Goal: Task Accomplishment & Management: Manage account settings

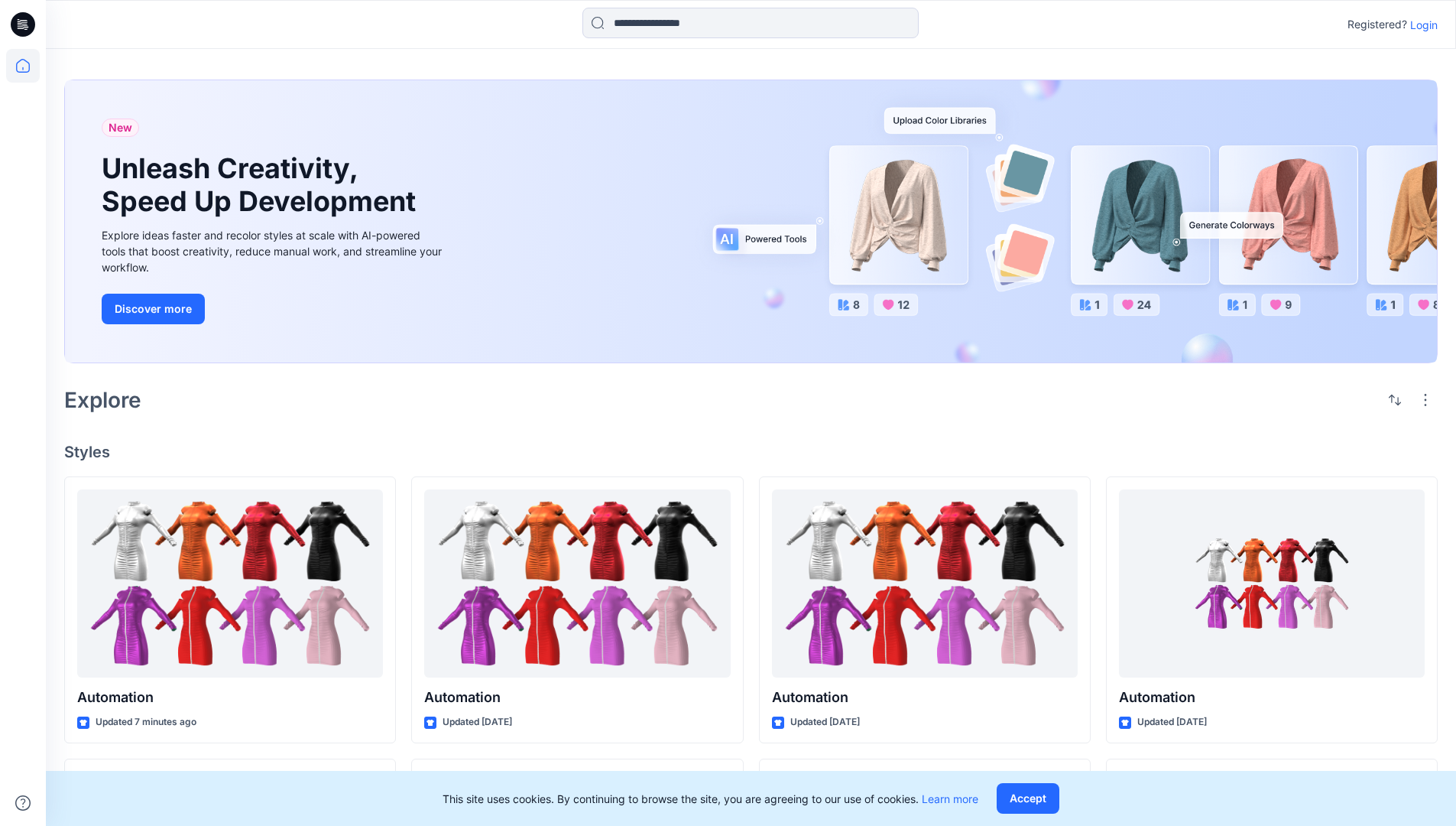
click at [1421, 25] on p "Login" at bounding box center [1424, 25] width 27 height 16
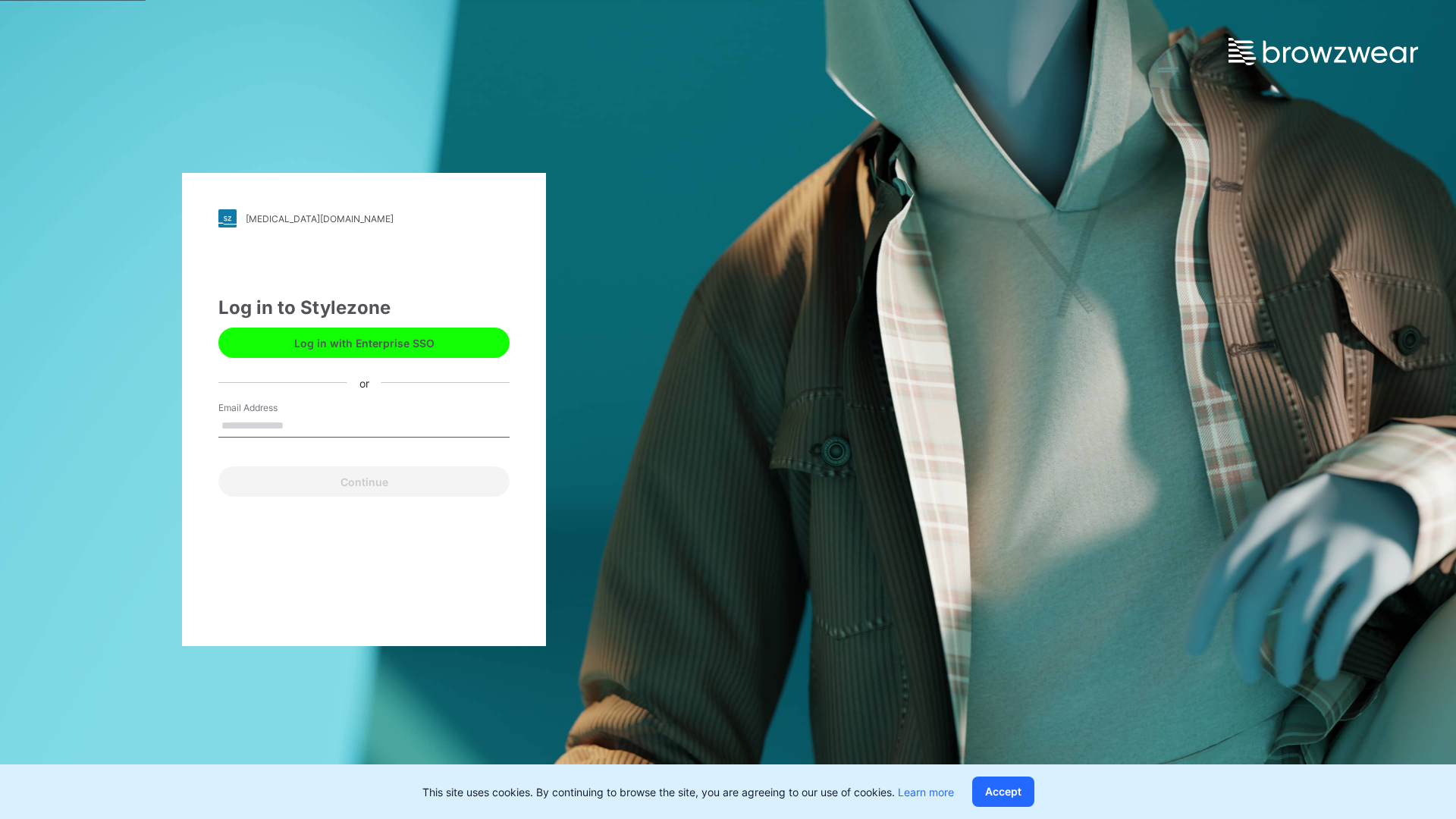
click at [300, 425] on input "Email Address" at bounding box center [364, 426] width 291 height 23
type input "**********"
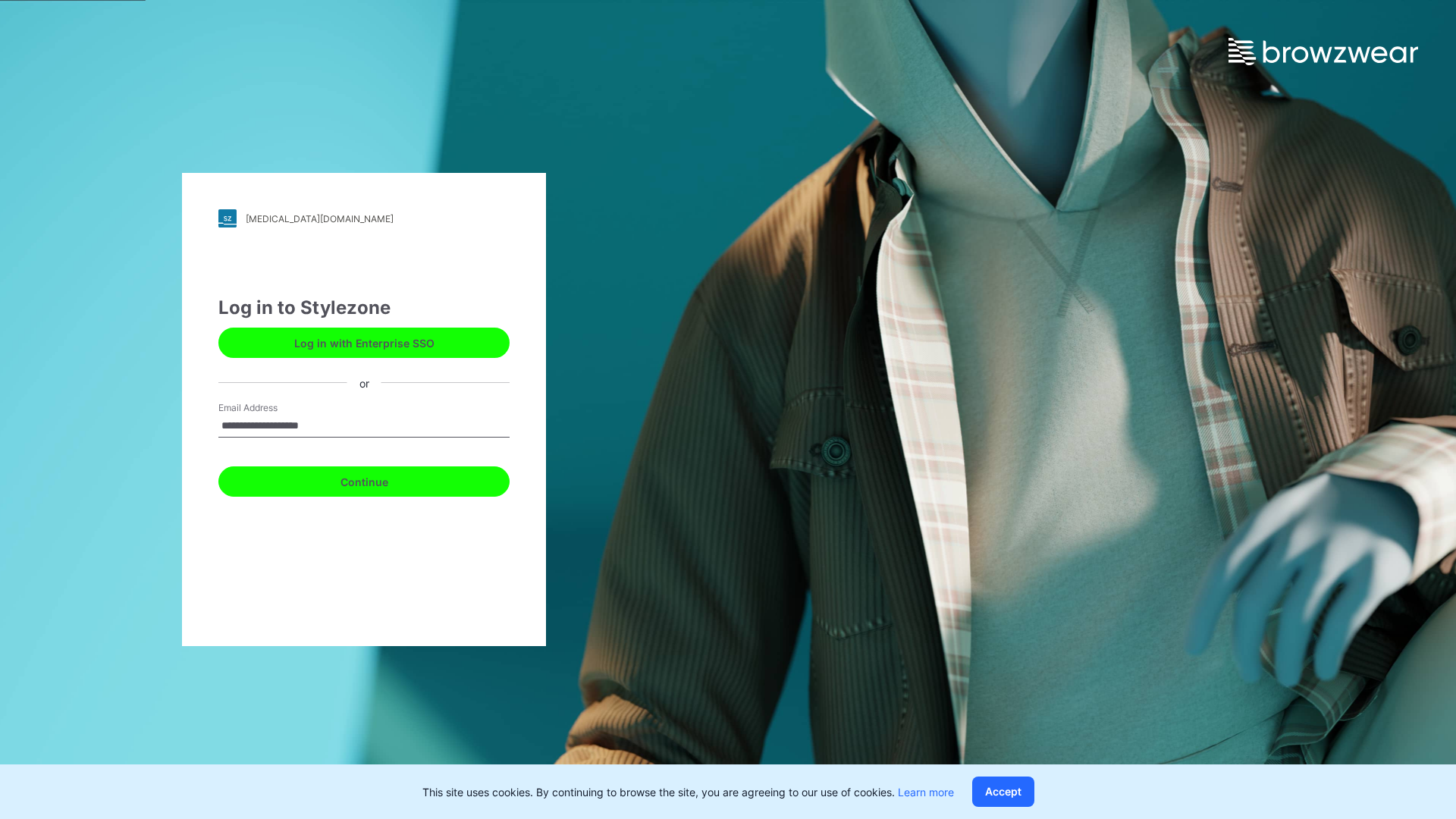
click at [381, 479] on button "Continue" at bounding box center [364, 481] width 291 height 30
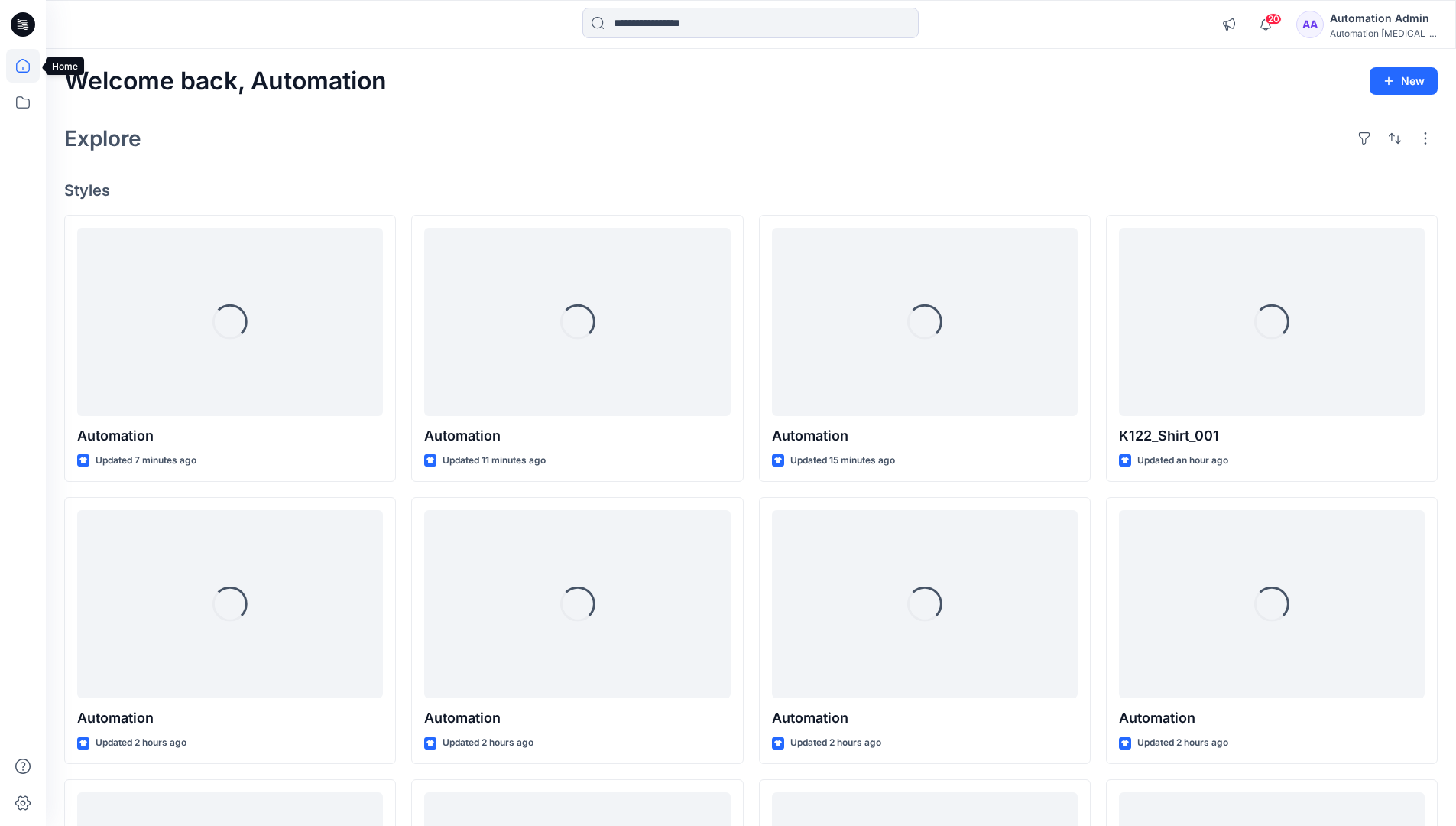
click at [29, 66] on icon at bounding box center [22, 65] width 14 height 14
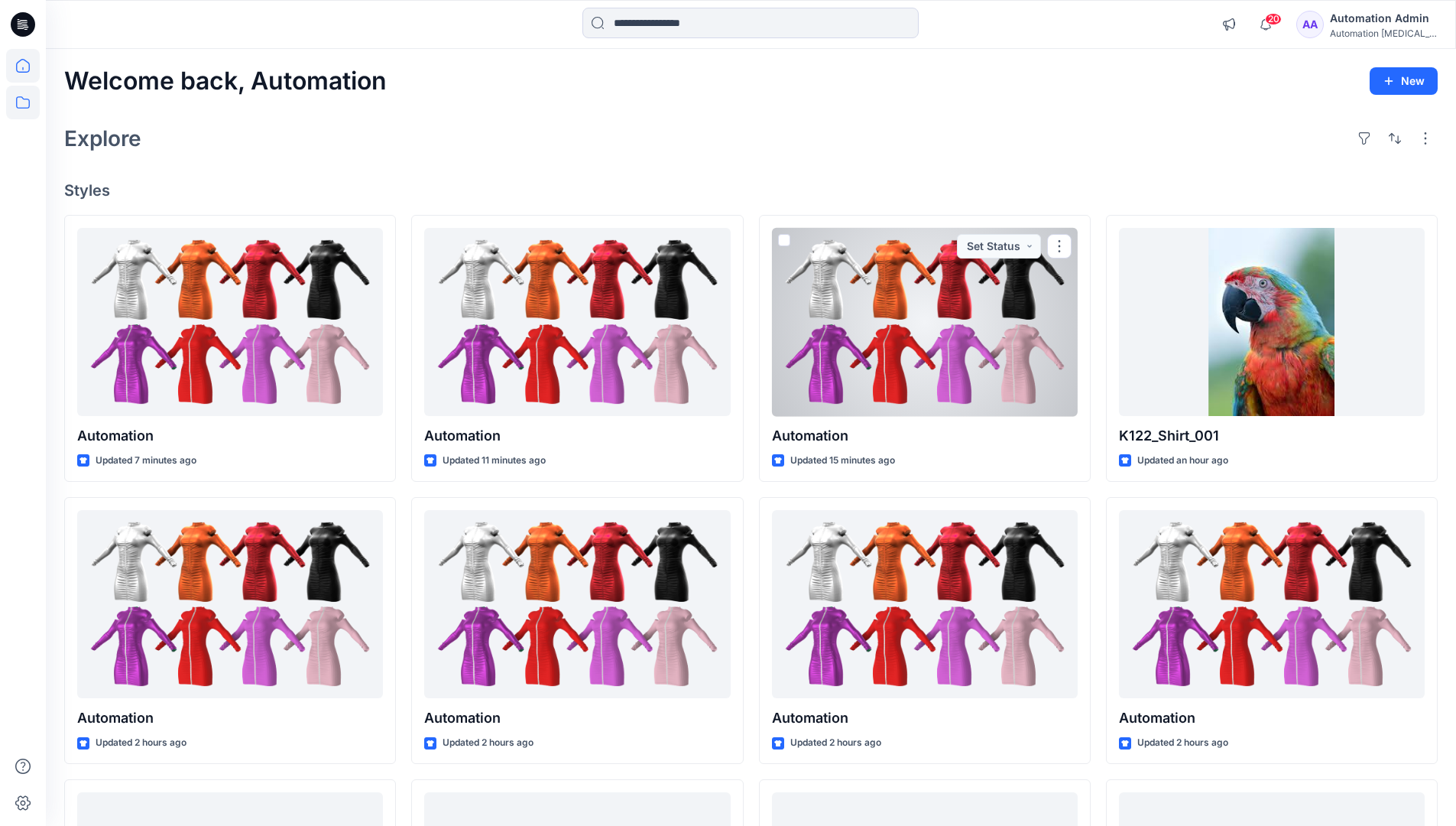
click at [22, 107] on icon at bounding box center [23, 103] width 34 height 34
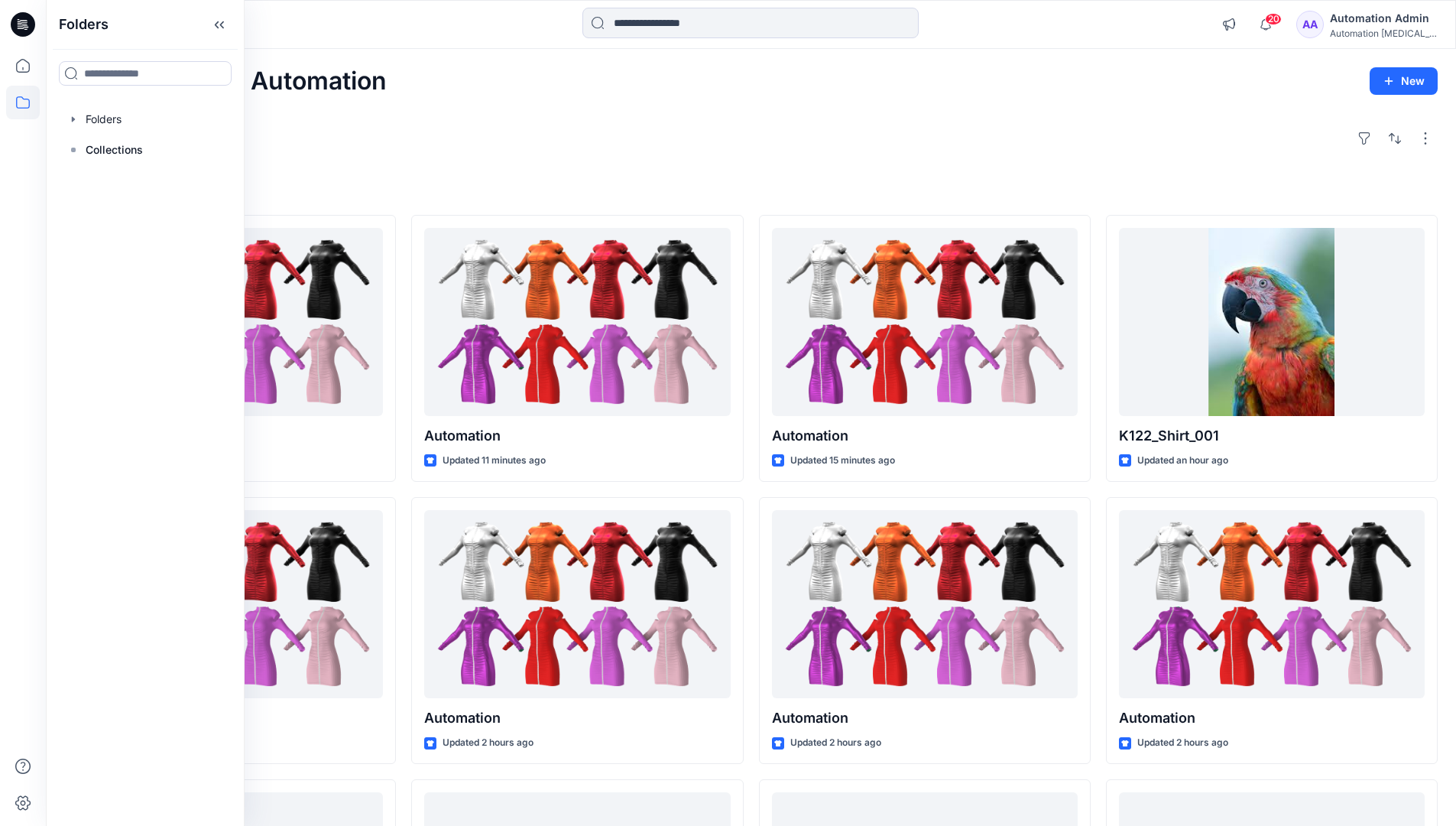
click at [96, 119] on div at bounding box center [144, 119] width 174 height 30
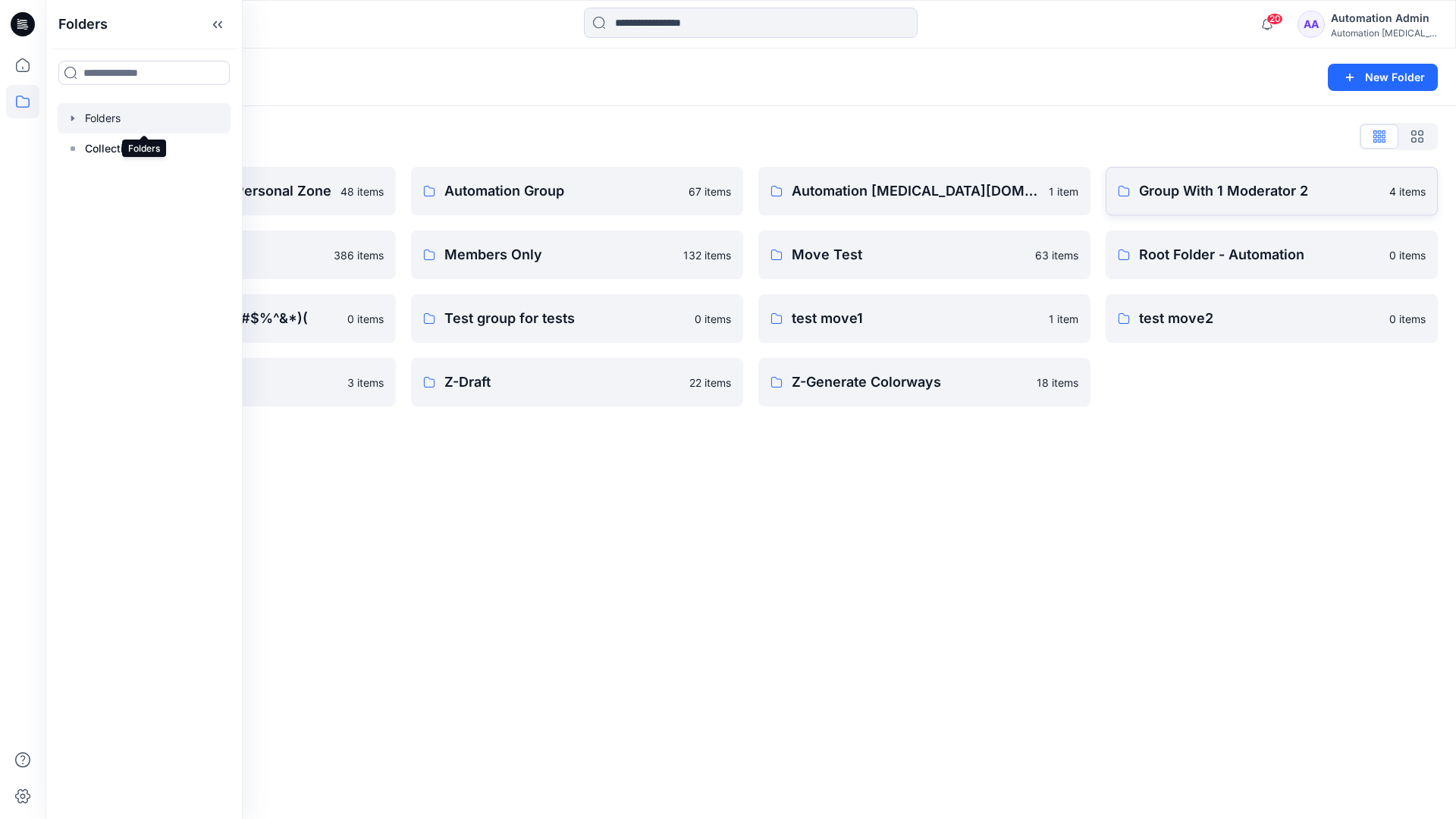
click at [1197, 198] on p "Group With 1 Moderator 2" at bounding box center [1259, 191] width 241 height 21
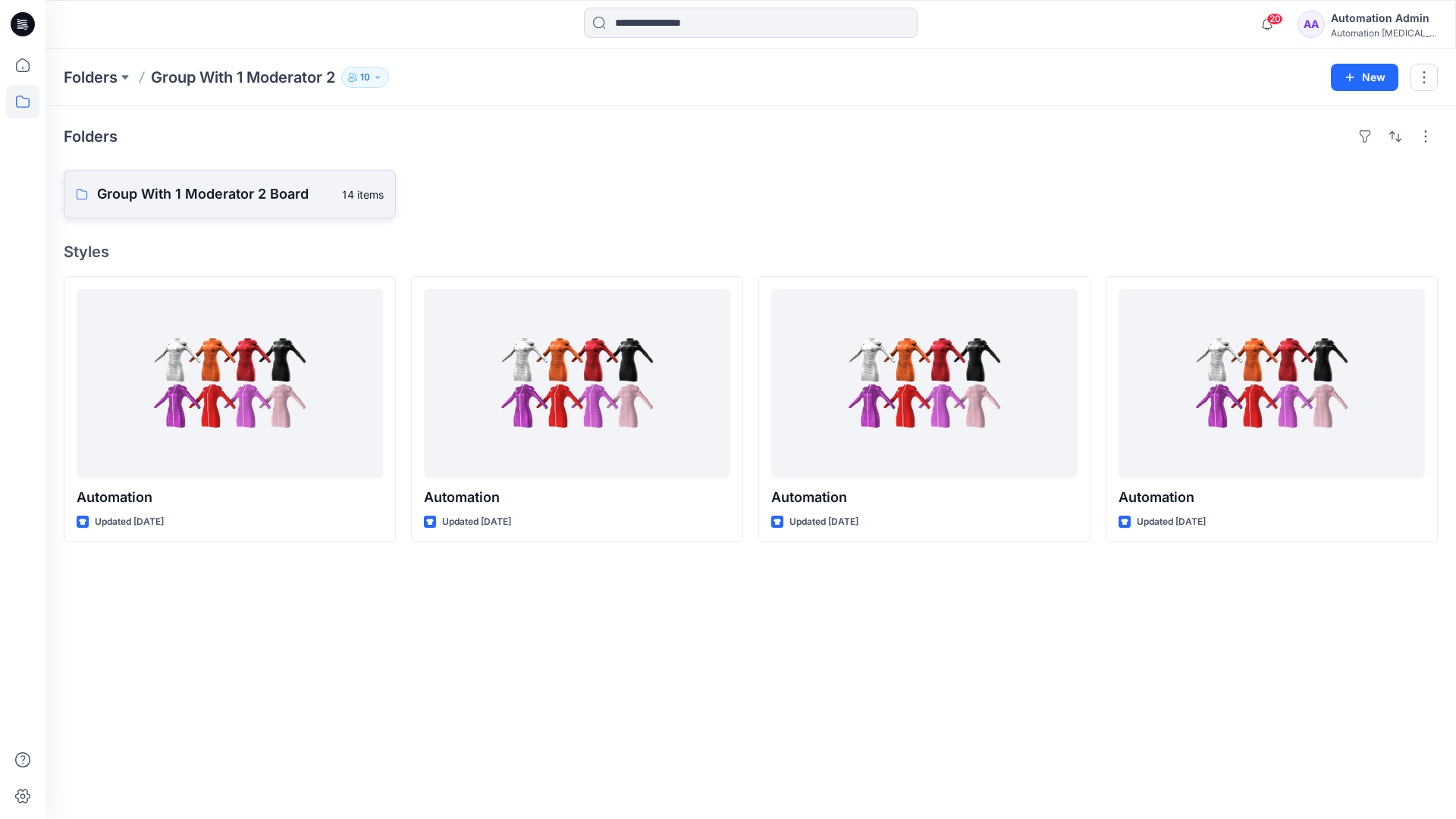
click at [262, 204] on link "Group With 1 Moderator 2 Board 14 items" at bounding box center [230, 194] width 332 height 49
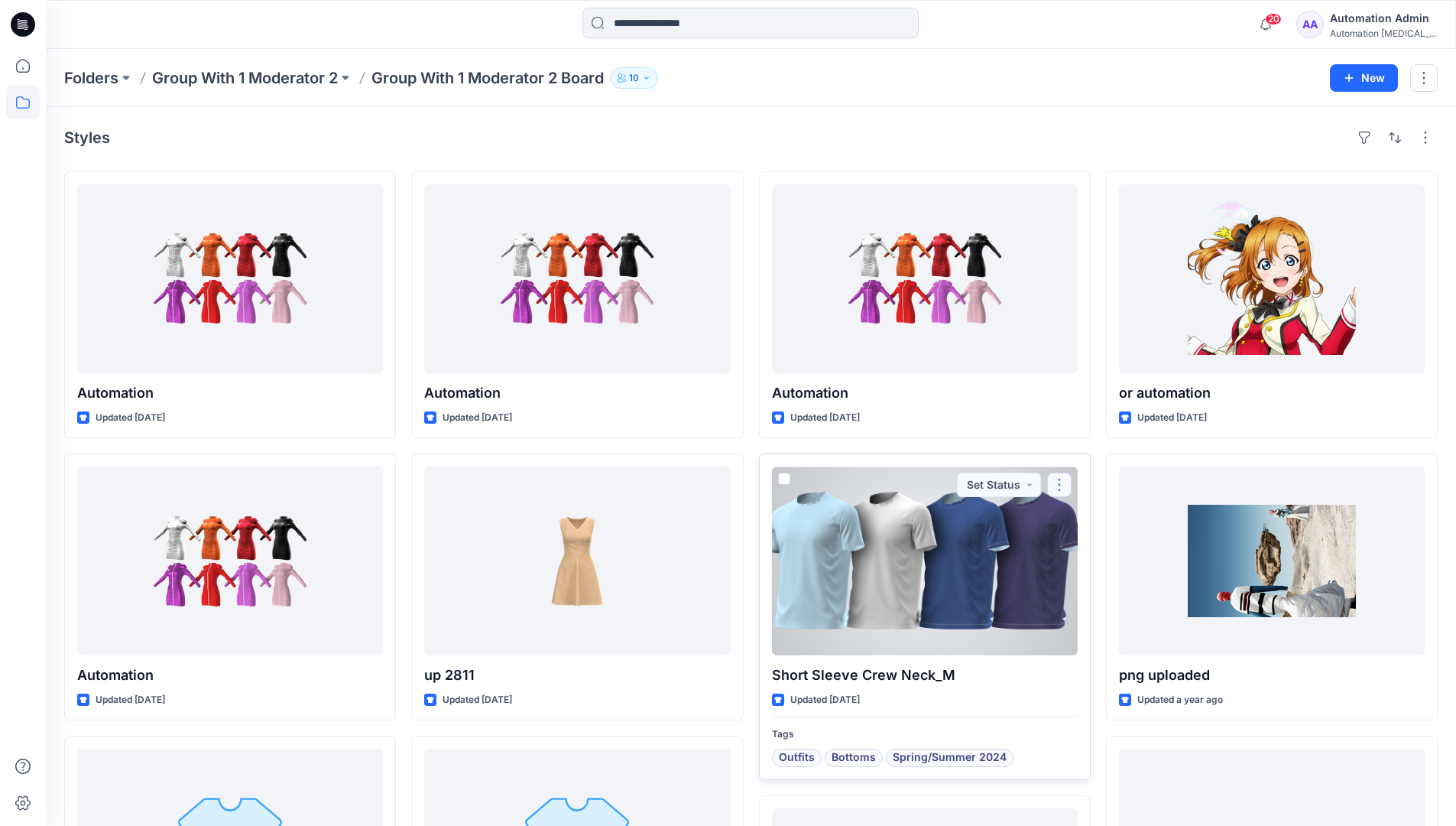
click at [1056, 493] on button "button" at bounding box center [1059, 484] width 25 height 25
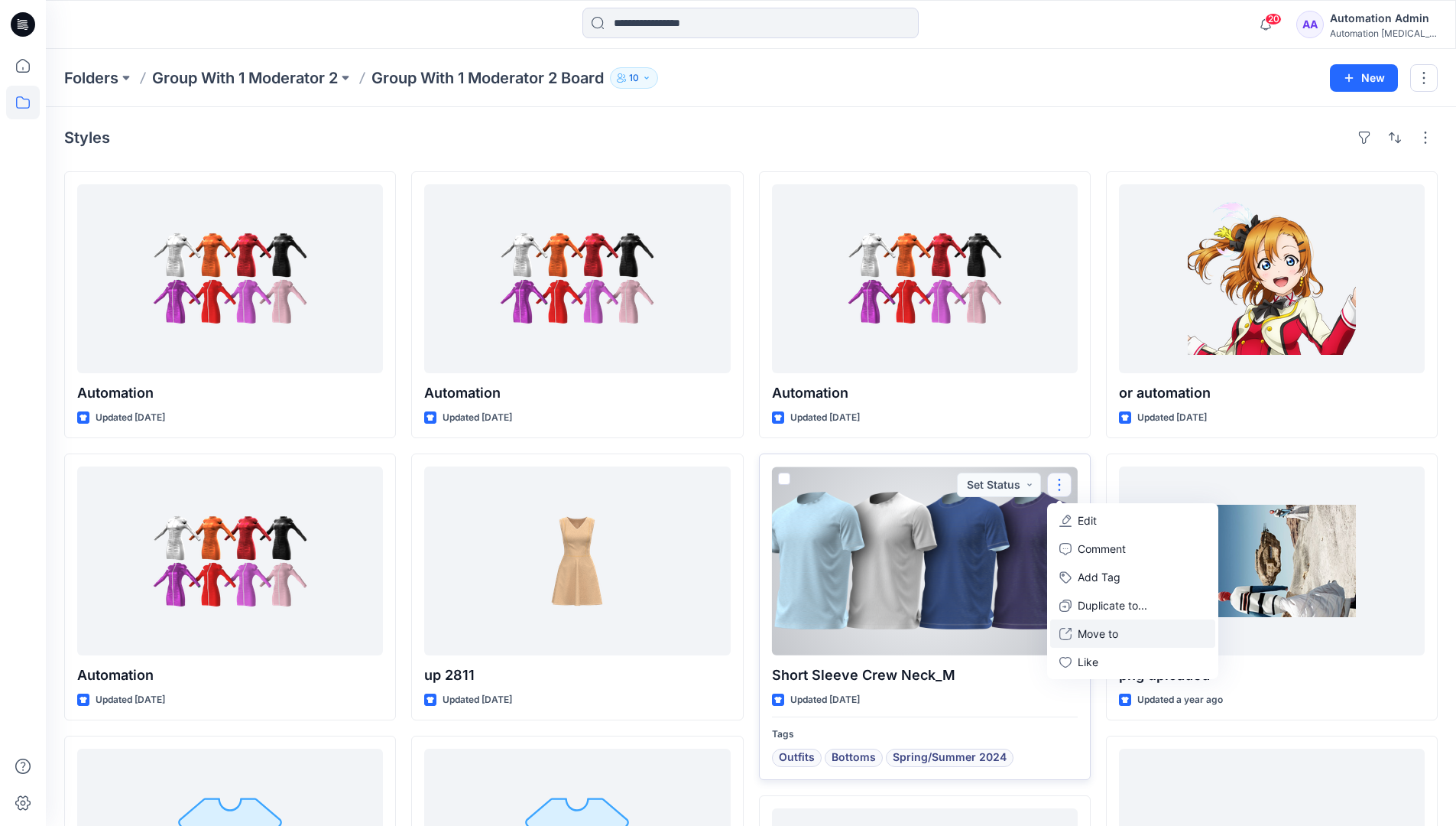
click at [1103, 635] on p "Move to" at bounding box center [1098, 634] width 41 height 16
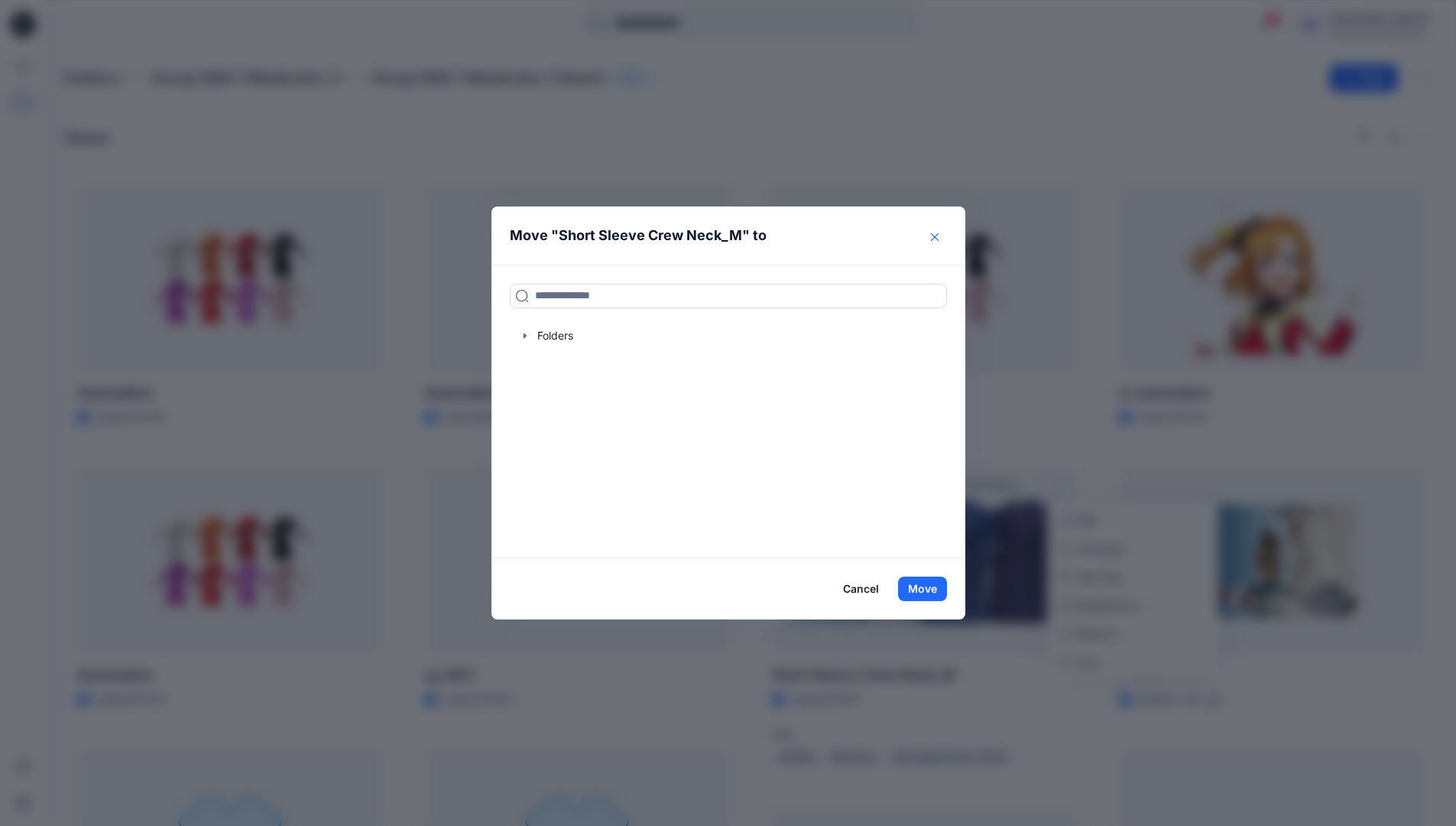
click at [939, 237] on icon "Close" at bounding box center [935, 237] width 8 height 8
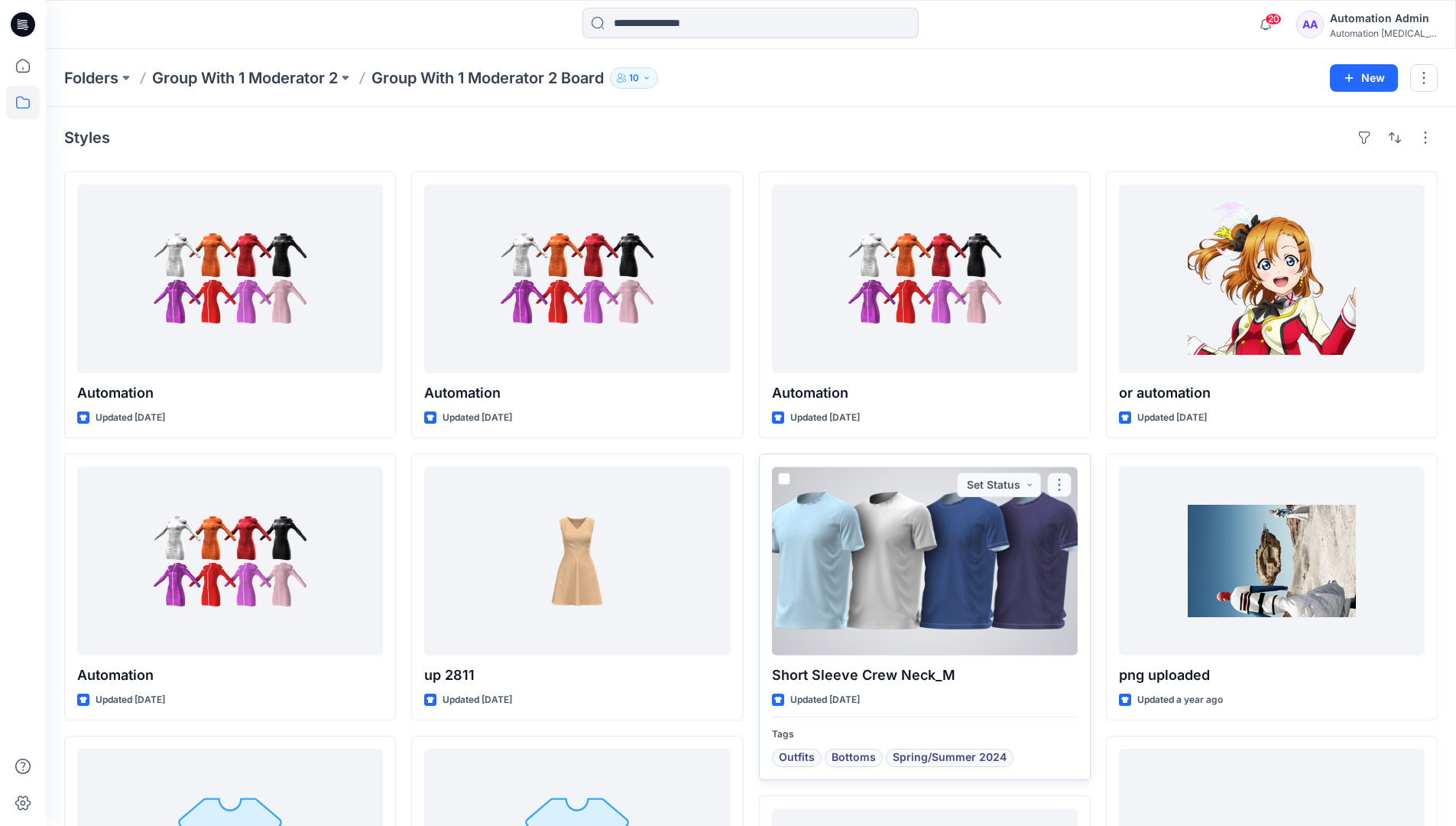
click at [1061, 485] on button "button" at bounding box center [1059, 484] width 25 height 25
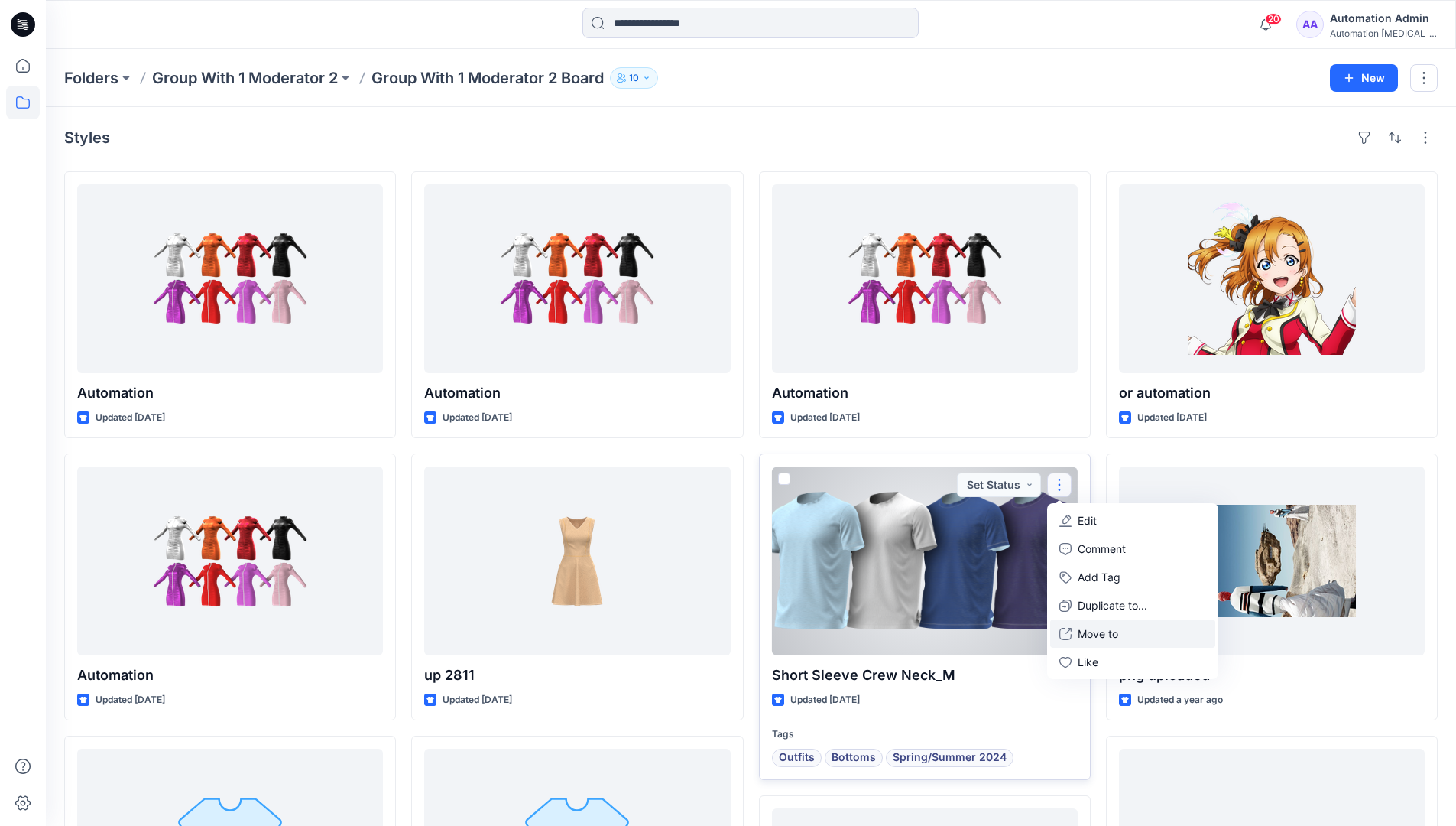
click at [1113, 630] on p "Move to" at bounding box center [1098, 634] width 41 height 16
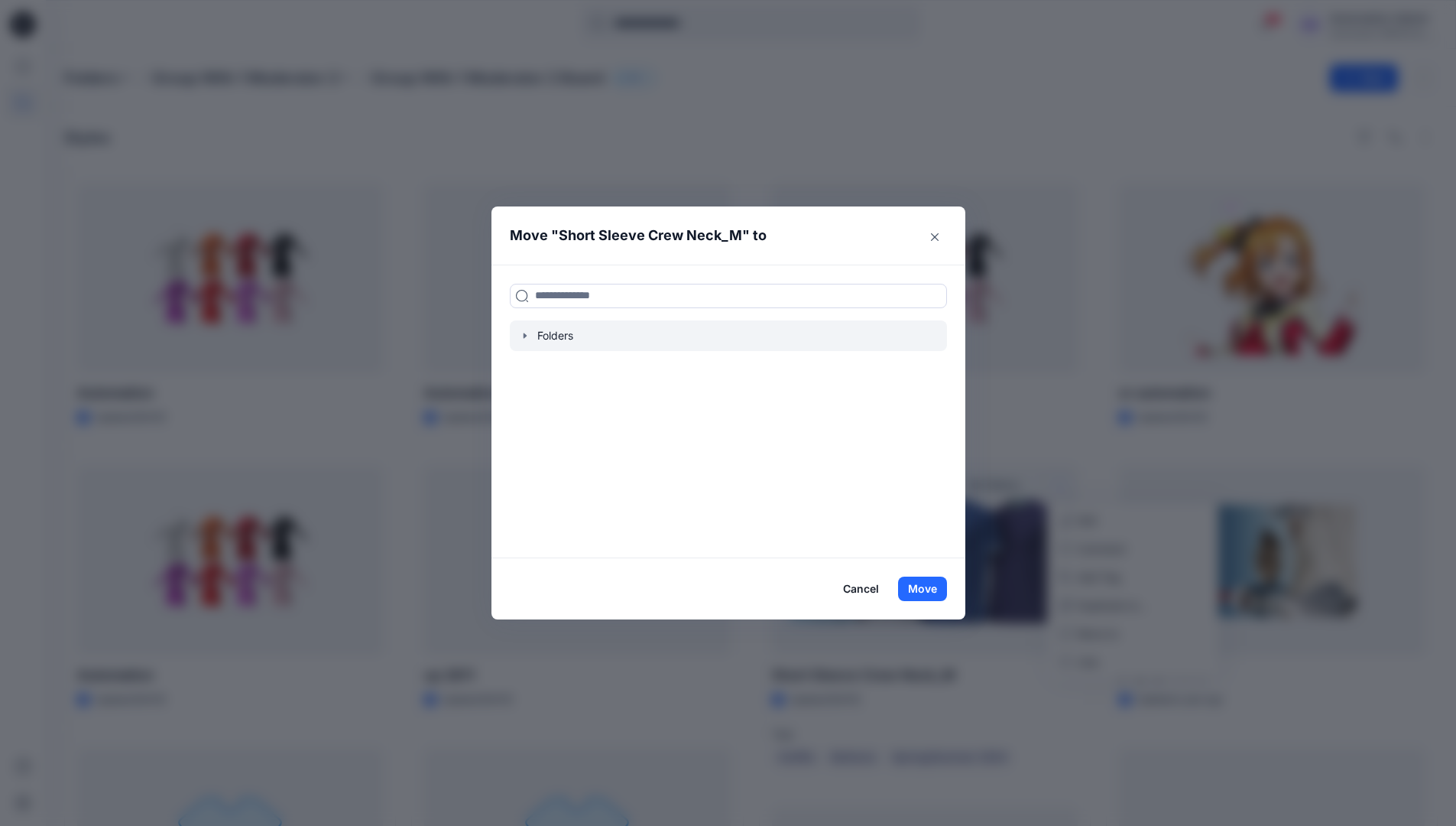
click at [544, 333] on div at bounding box center [728, 336] width 437 height 30
click at [526, 336] on icon "button" at bounding box center [524, 335] width 12 height 12
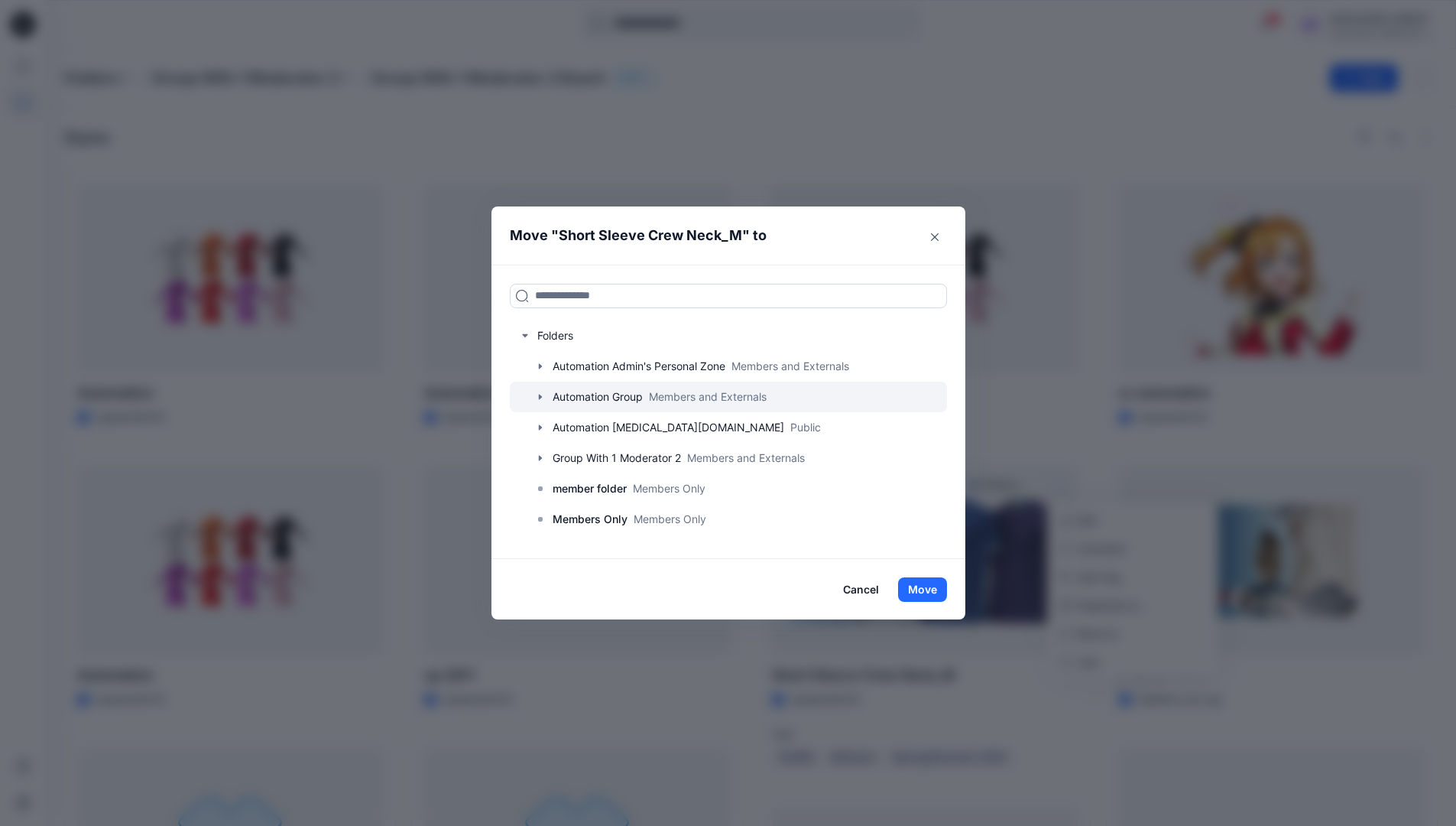
click at [601, 392] on div at bounding box center [728, 397] width 437 height 30
click at [940, 241] on button "Close" at bounding box center [935, 237] width 25 height 25
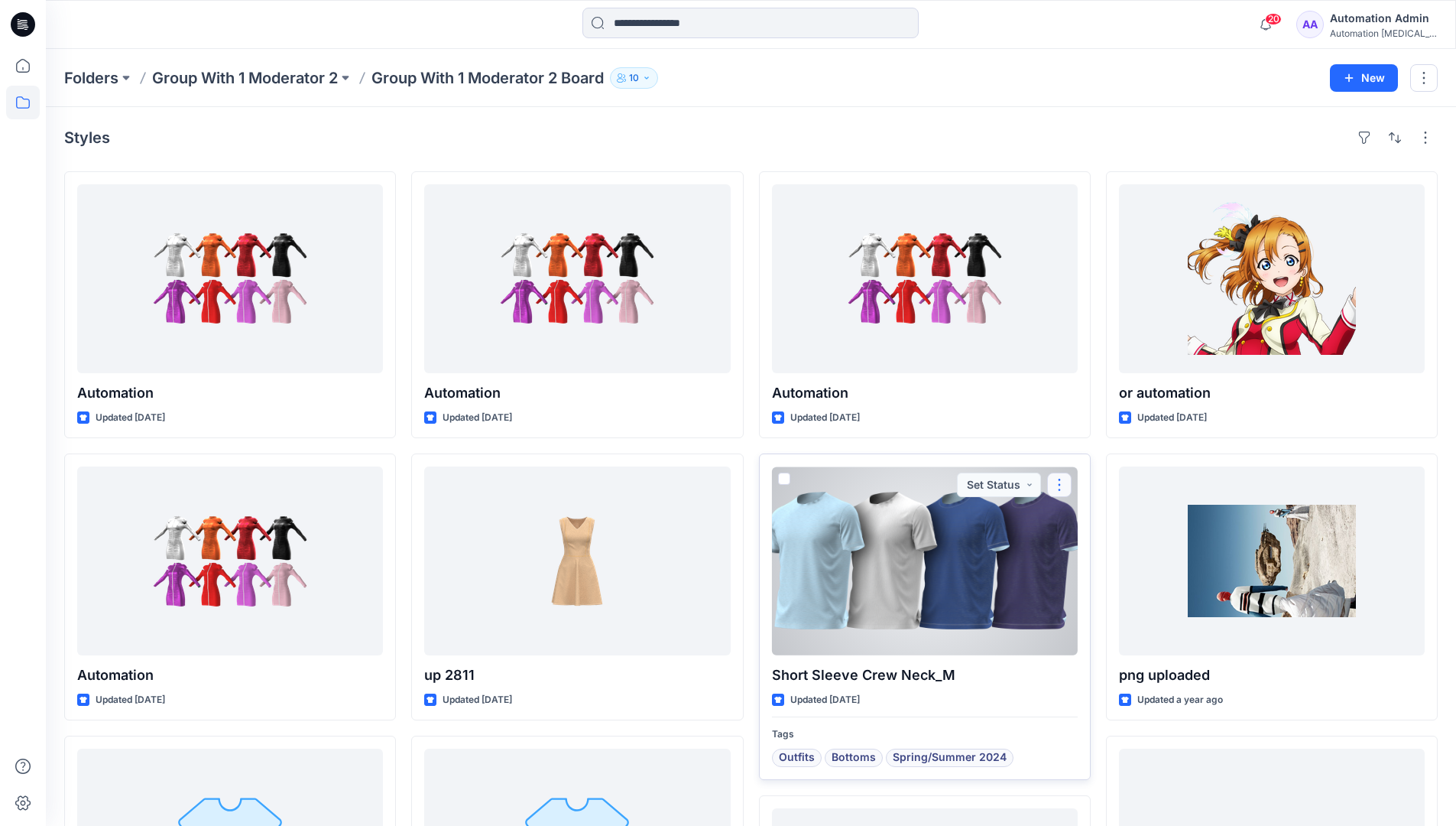
click at [1060, 485] on button "button" at bounding box center [1059, 484] width 25 height 25
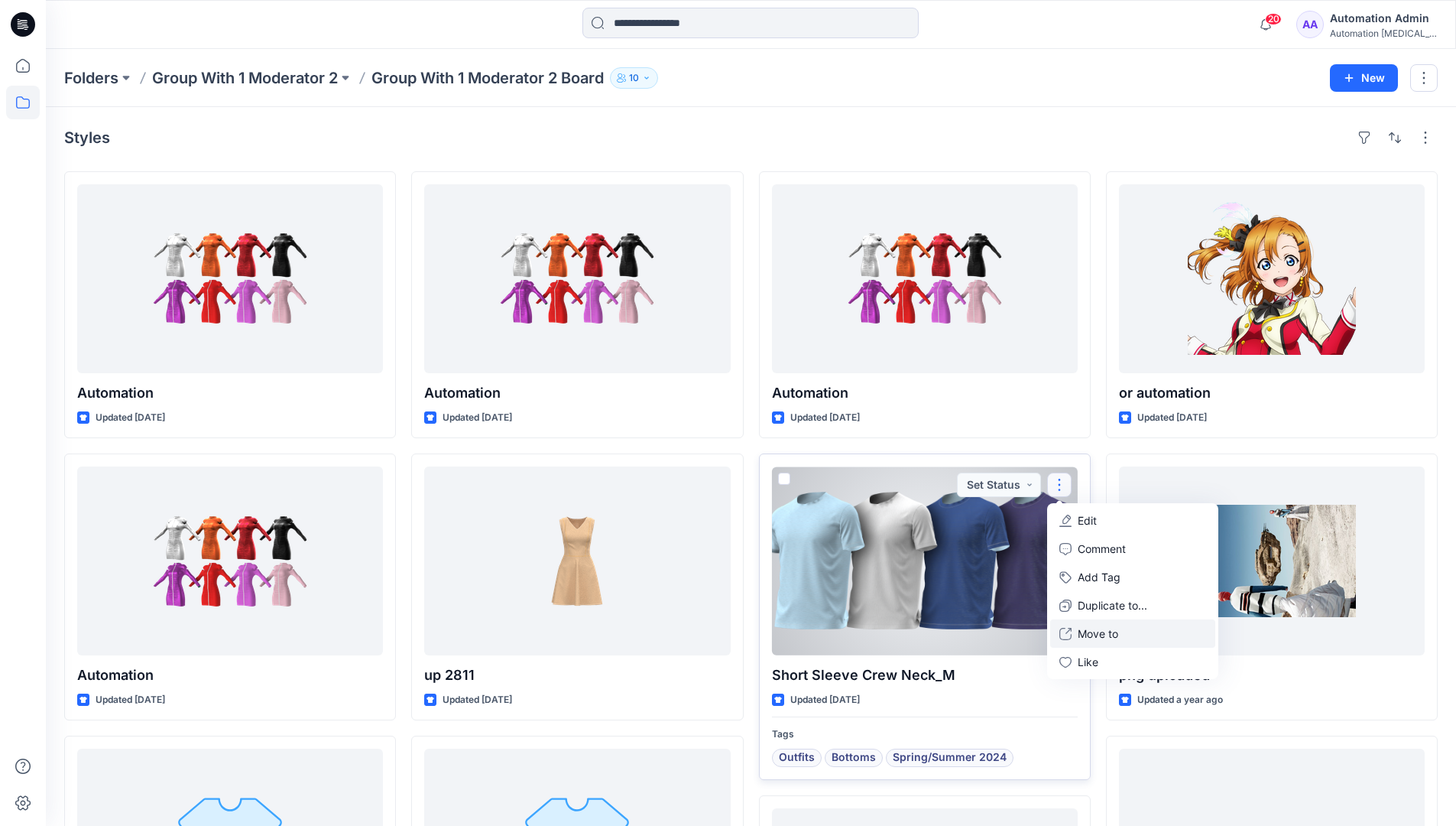
click at [1085, 633] on p "Move to" at bounding box center [1098, 634] width 41 height 16
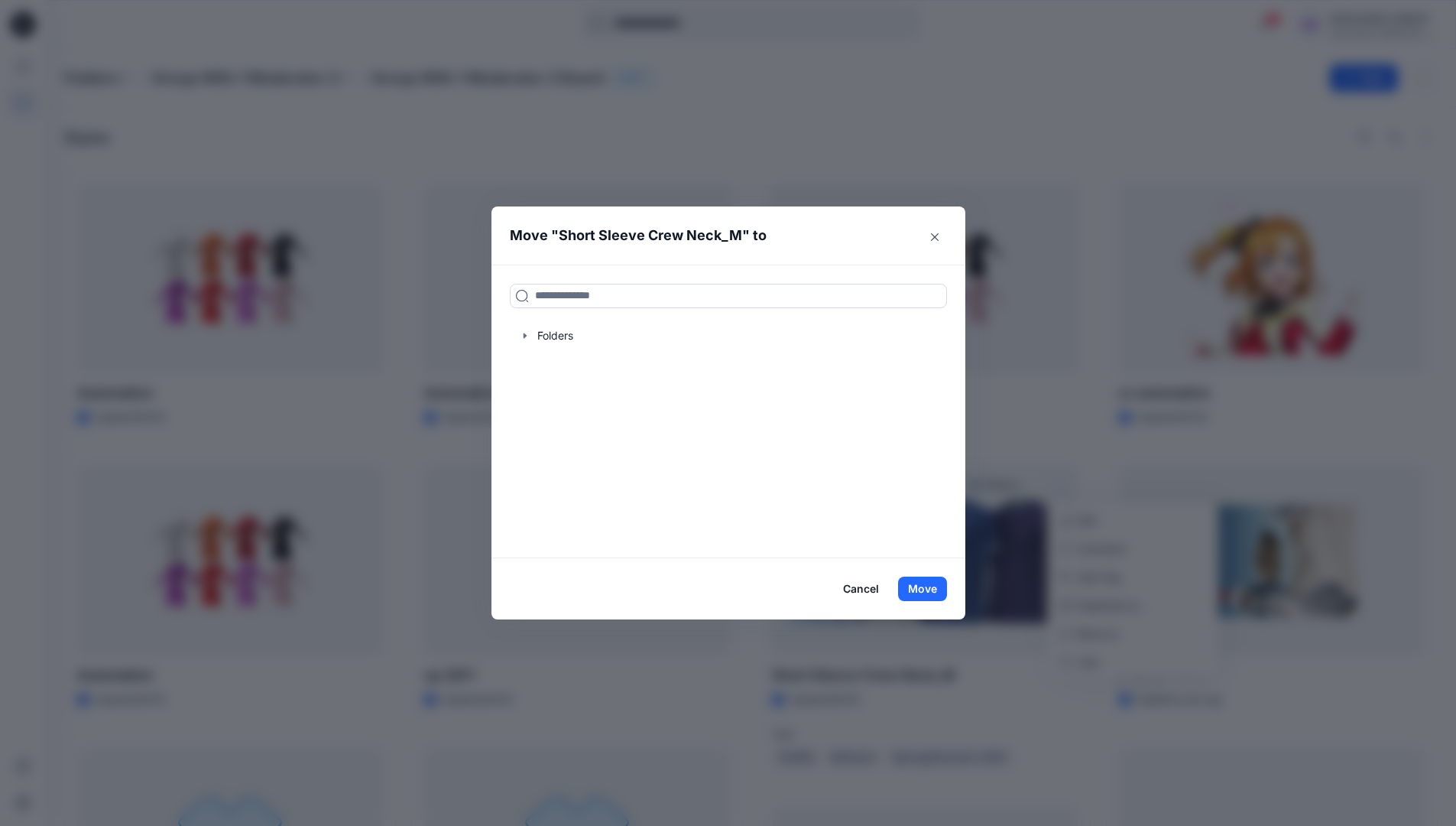
click at [855, 590] on button "Cancel" at bounding box center [861, 589] width 56 height 25
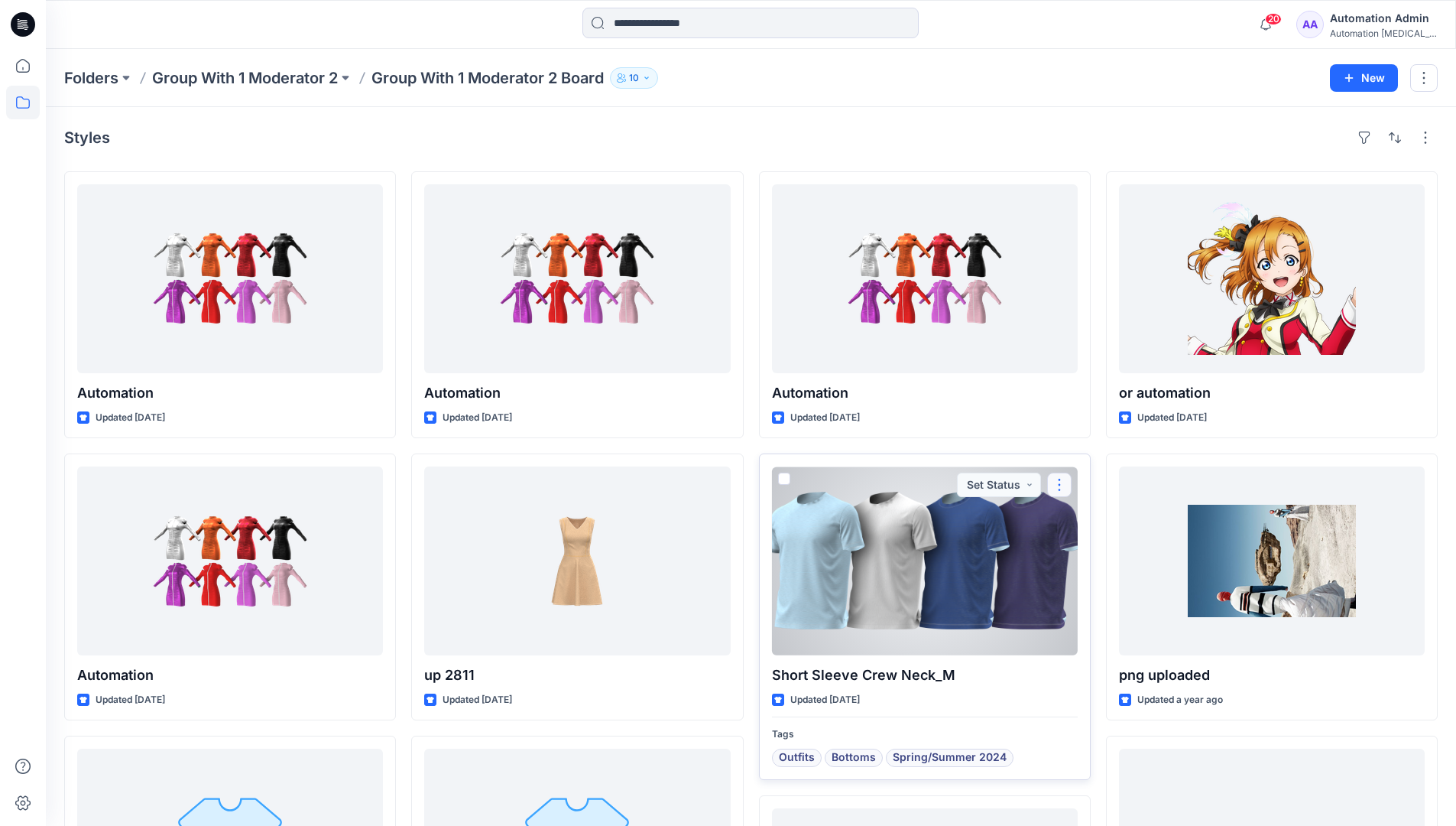
click at [1058, 488] on button "button" at bounding box center [1059, 484] width 25 height 25
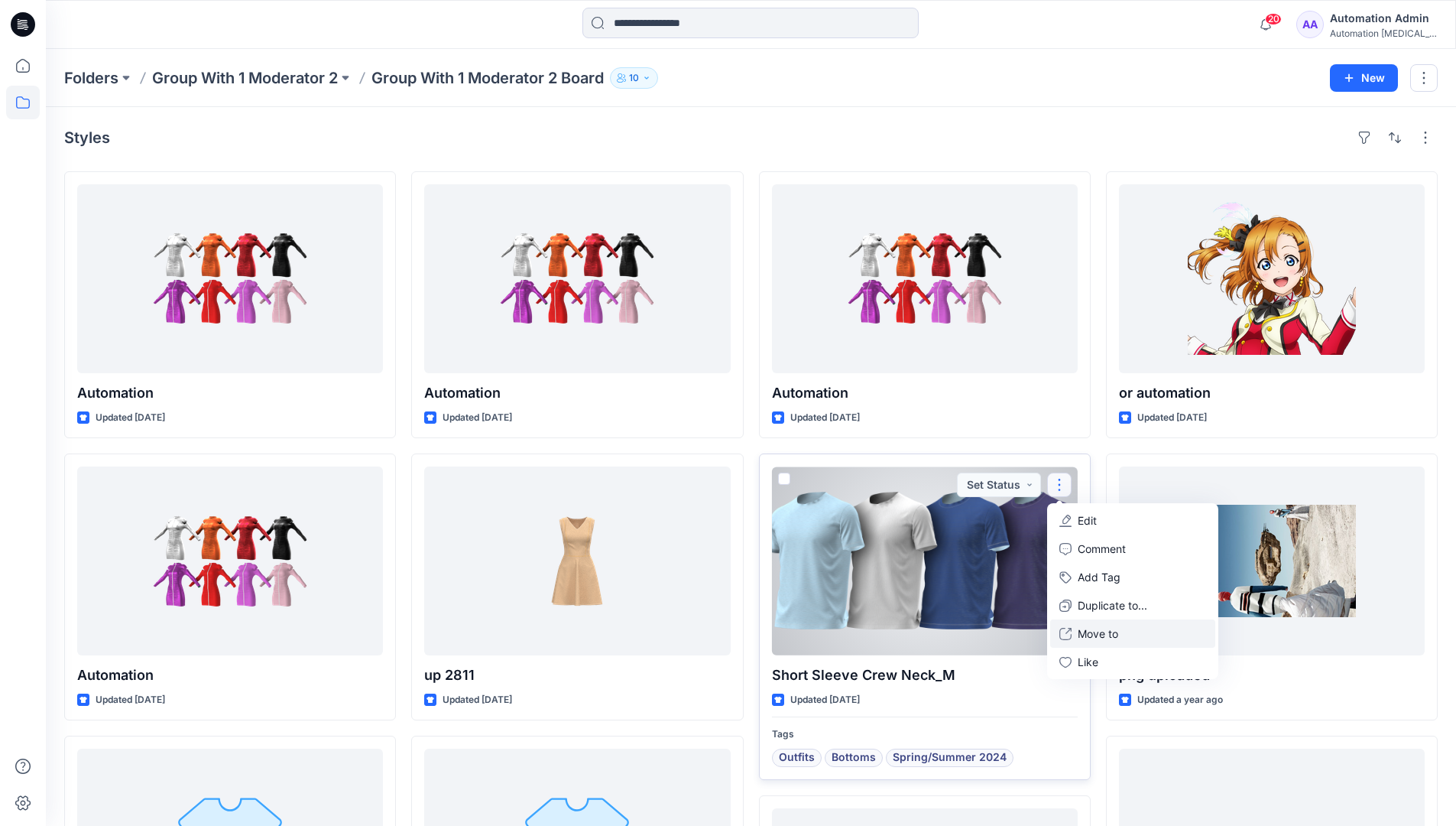
click at [1089, 628] on p "Move to" at bounding box center [1098, 634] width 41 height 16
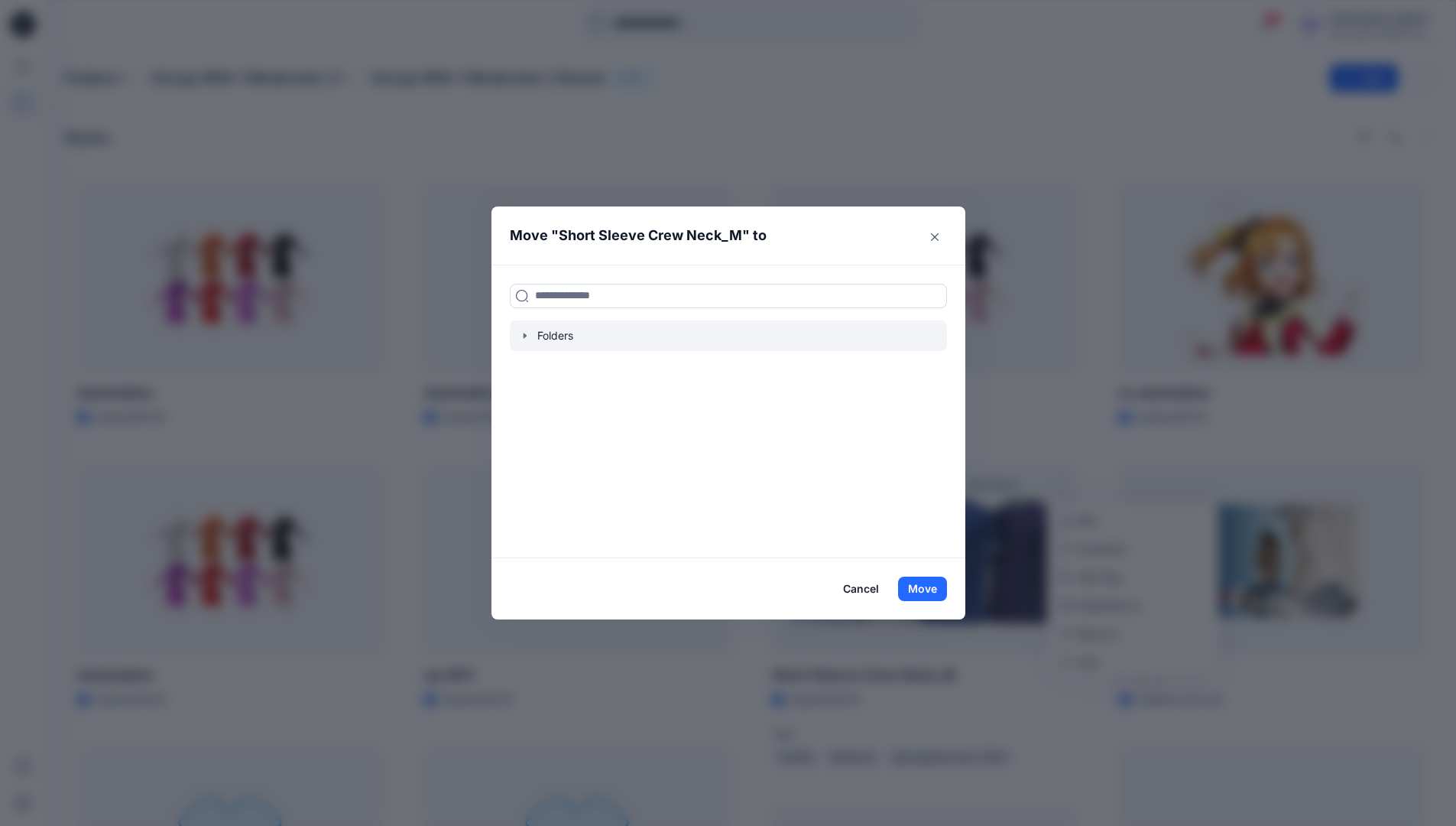
click at [544, 339] on div at bounding box center [728, 336] width 437 height 30
click at [532, 337] on icon "button" at bounding box center [524, 335] width 12 height 12
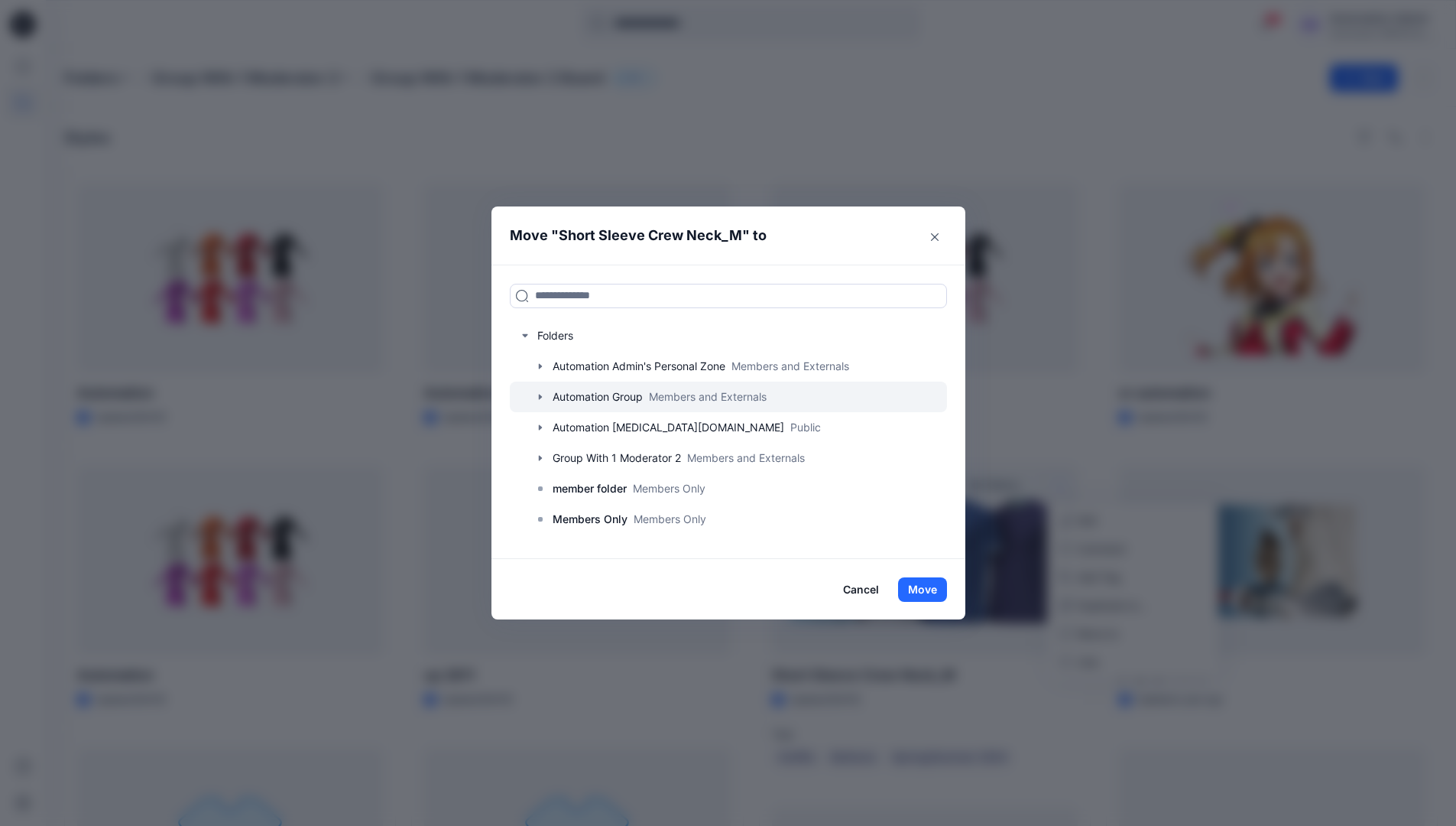
click at [560, 395] on div at bounding box center [728, 397] width 437 height 30
click at [863, 585] on button "Cancel" at bounding box center [861, 589] width 56 height 25
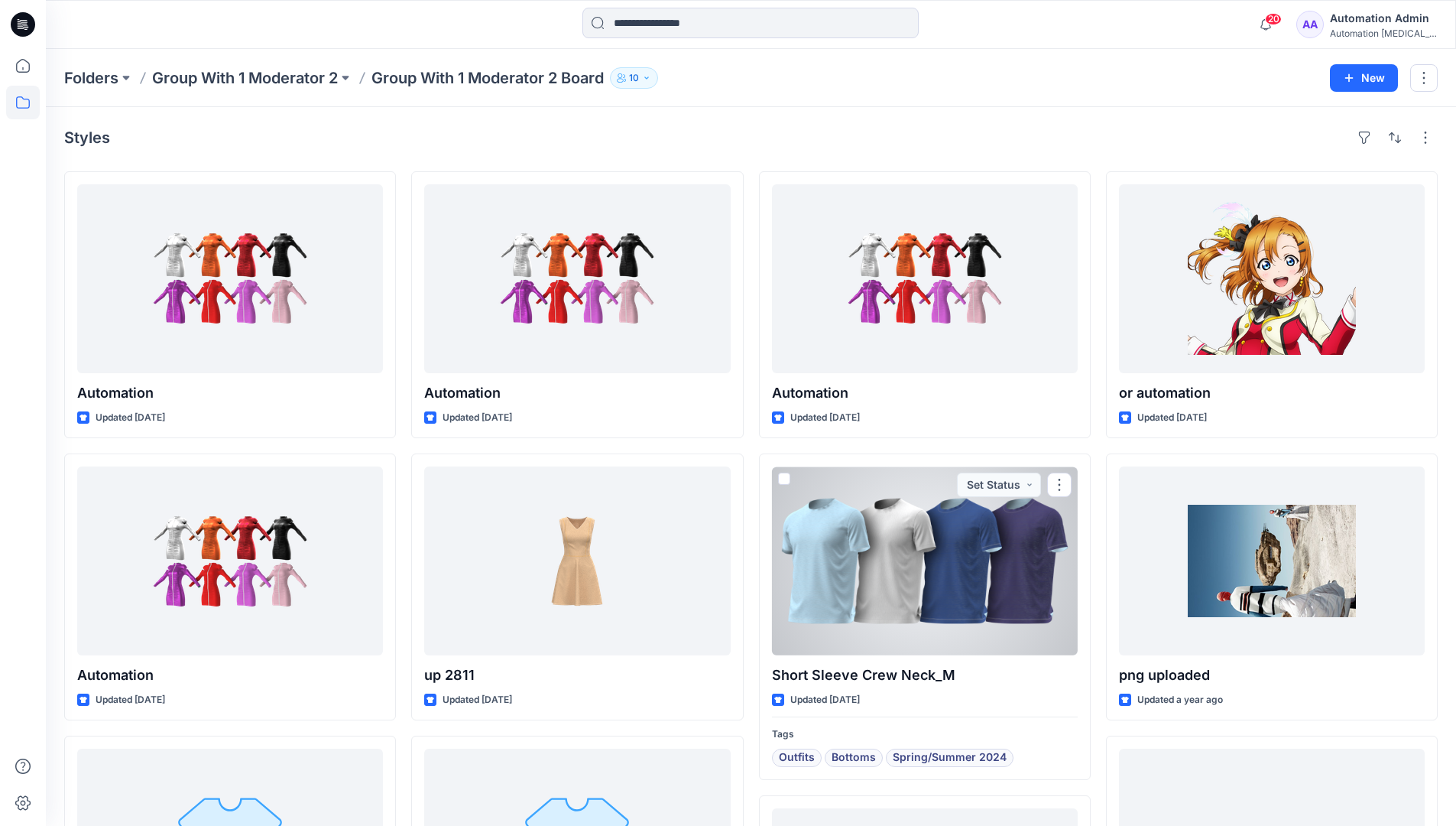
click at [1359, 34] on div "Automation testim..." at bounding box center [1383, 33] width 107 height 11
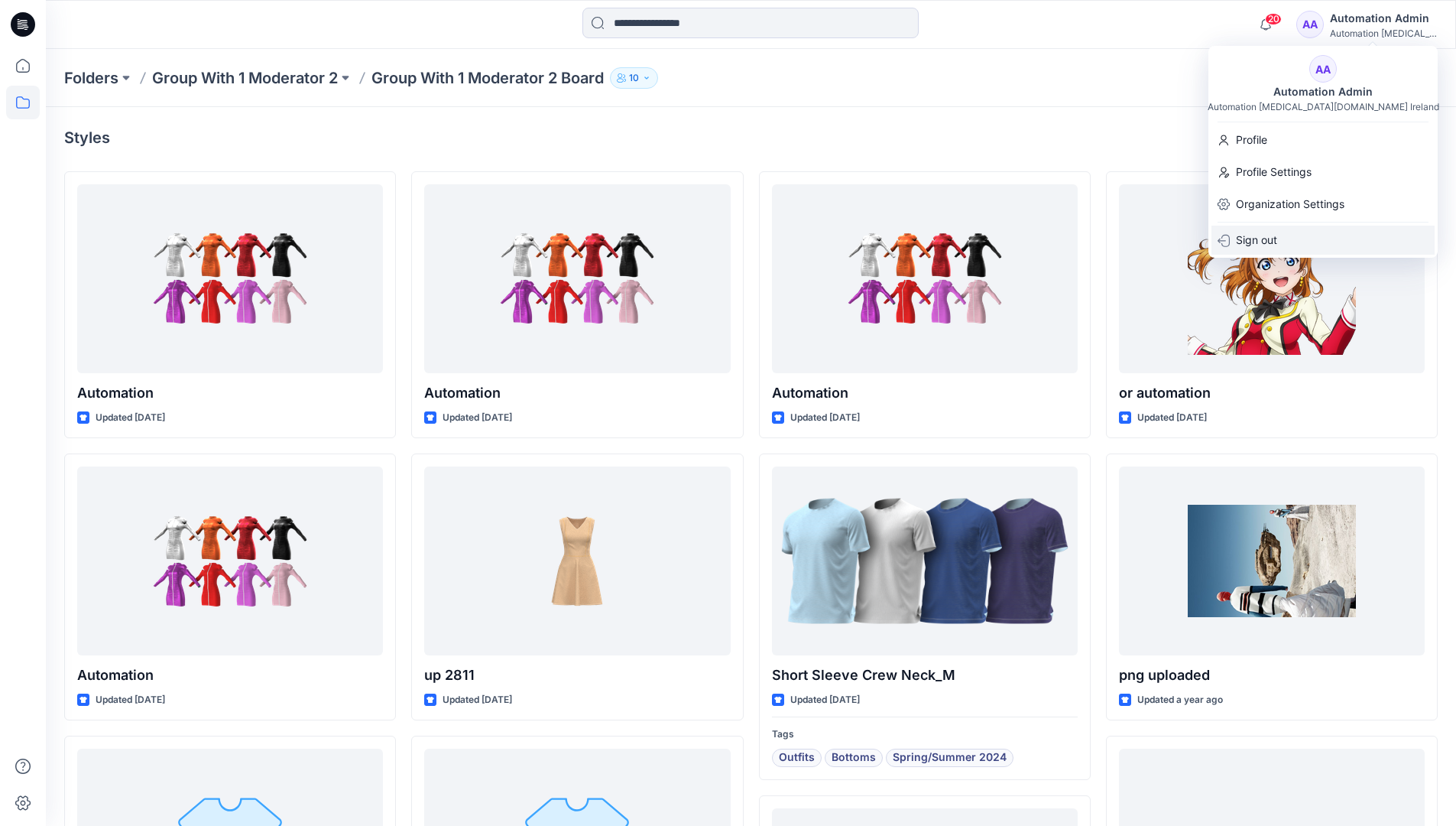
click at [1272, 239] on p "Sign out" at bounding box center [1256, 240] width 41 height 29
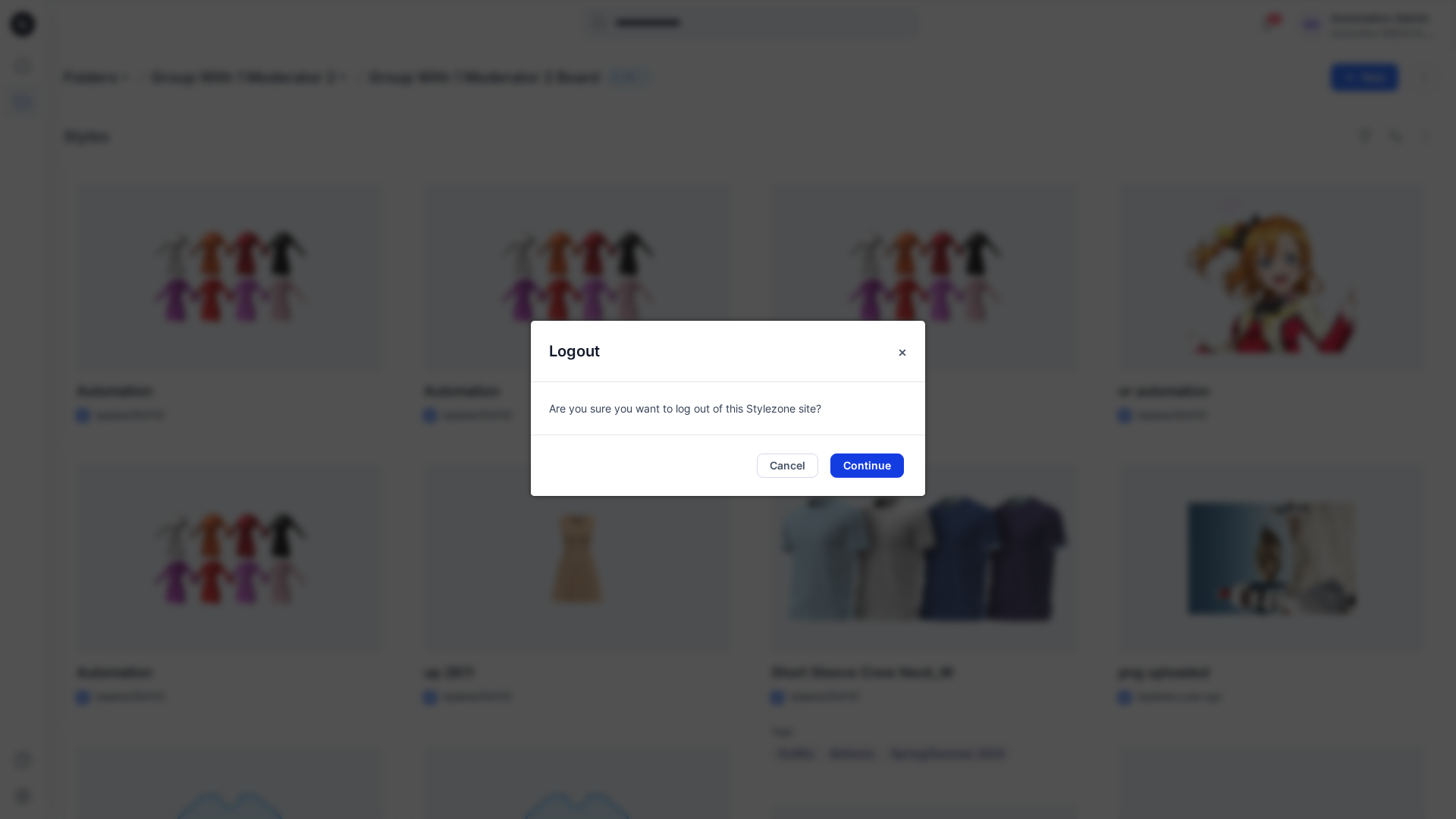
click at [879, 456] on button "Continue" at bounding box center [867, 465] width 73 height 25
